Goal: Task Accomplishment & Management: Use online tool/utility

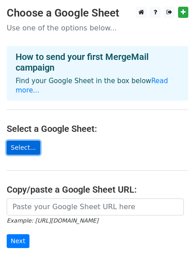
click at [25, 141] on link "Select..." at bounding box center [23, 148] width 33 height 14
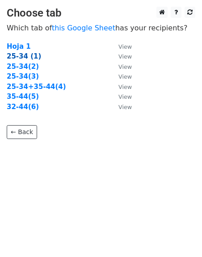
click at [22, 58] on strong "25-34 (1)" at bounding box center [24, 56] width 34 height 8
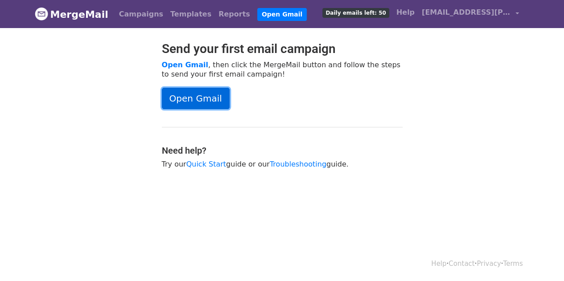
click at [199, 98] on link "Open Gmail" at bounding box center [196, 98] width 68 height 21
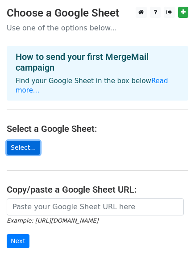
click at [21, 141] on link "Select..." at bounding box center [23, 148] width 33 height 14
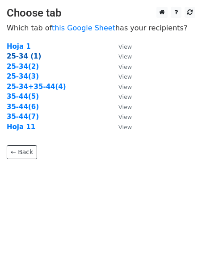
click at [21, 58] on strong "25-34 (1)" at bounding box center [24, 56] width 34 height 8
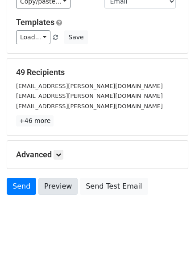
scroll to position [124, 0]
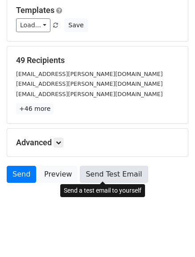
click at [108, 174] on link "Send Test Email" at bounding box center [114, 174] width 68 height 17
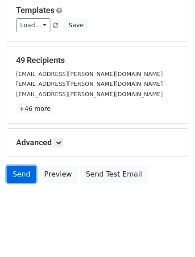
click at [21, 172] on link "Send" at bounding box center [21, 174] width 29 height 17
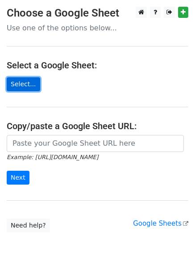
click at [22, 85] on link "Select..." at bounding box center [23, 84] width 33 height 14
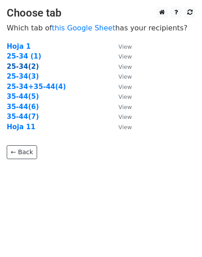
click at [20, 67] on strong "25-34(2)" at bounding box center [23, 66] width 32 height 8
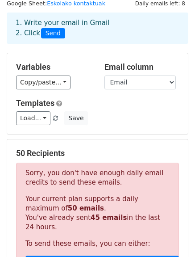
scroll to position [45, 0]
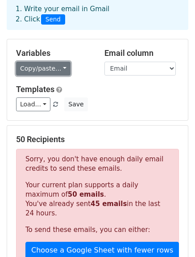
click at [59, 67] on link "Copy/paste..." at bounding box center [43, 69] width 54 height 14
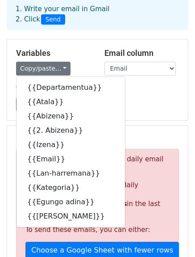
click at [127, 104] on div "Load... No templates saved Save" at bounding box center [97, 104] width 176 height 14
